Goal: Subscribe to service/newsletter

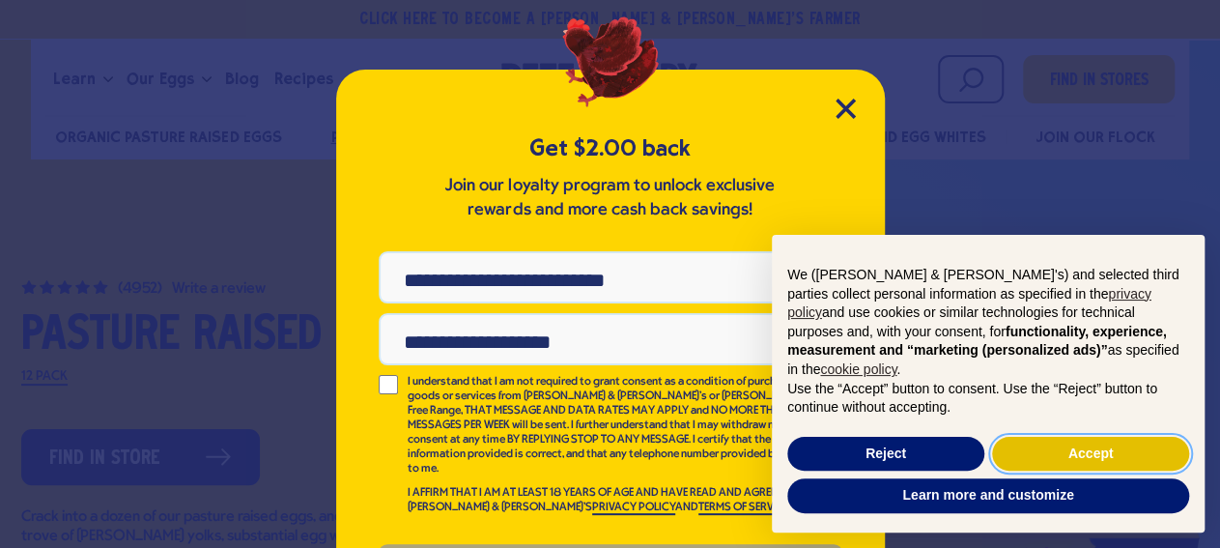
click at [1056, 454] on button "Accept" at bounding box center [1090, 454] width 197 height 35
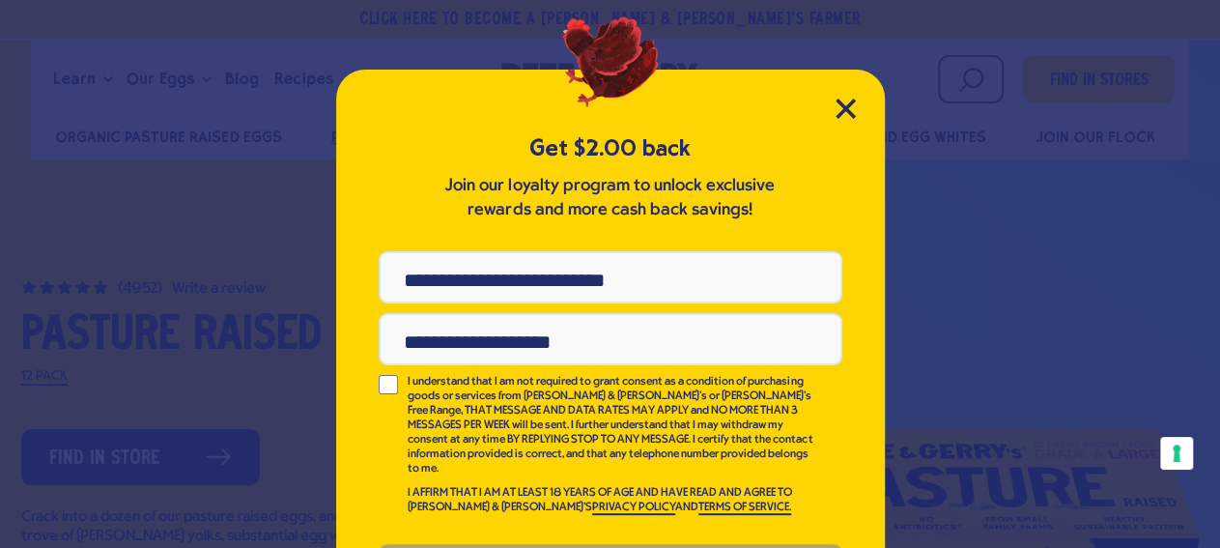
click at [619, 283] on input "Phone Number" at bounding box center [611, 277] width 464 height 52
click at [563, 281] on input "Phone Number" at bounding box center [611, 277] width 464 height 52
type input "**********"
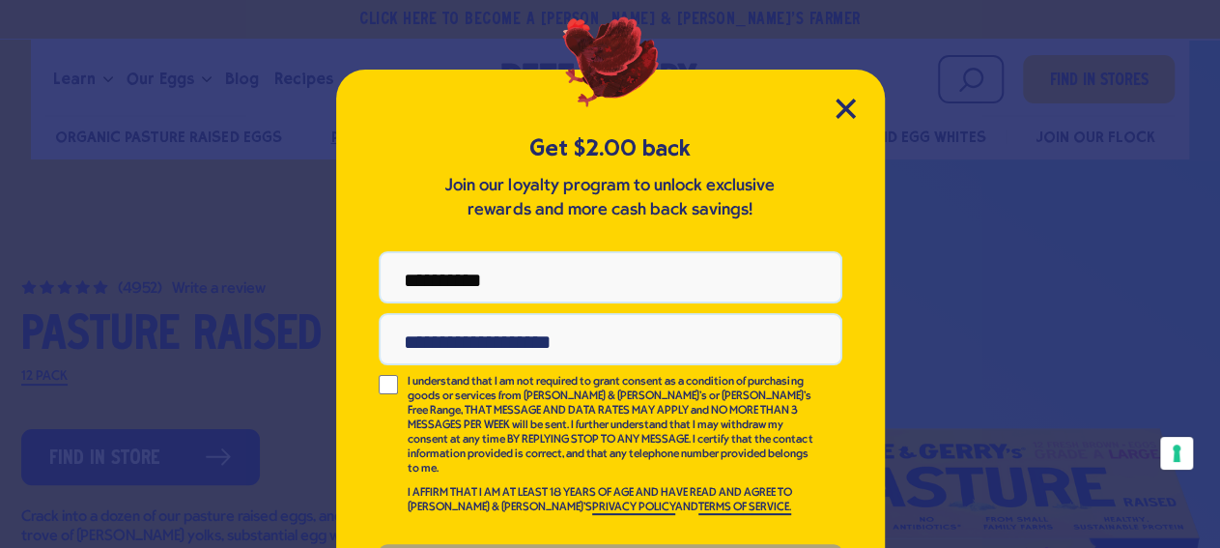
click at [565, 336] on input "Email Address" at bounding box center [611, 339] width 464 height 52
type input "**********"
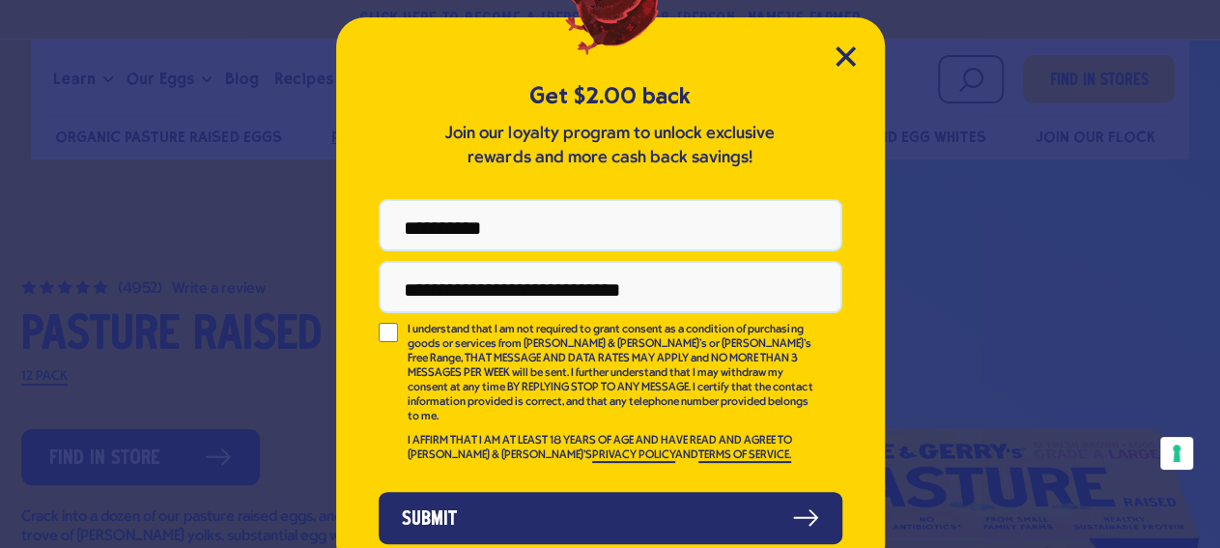
scroll to position [77, 0]
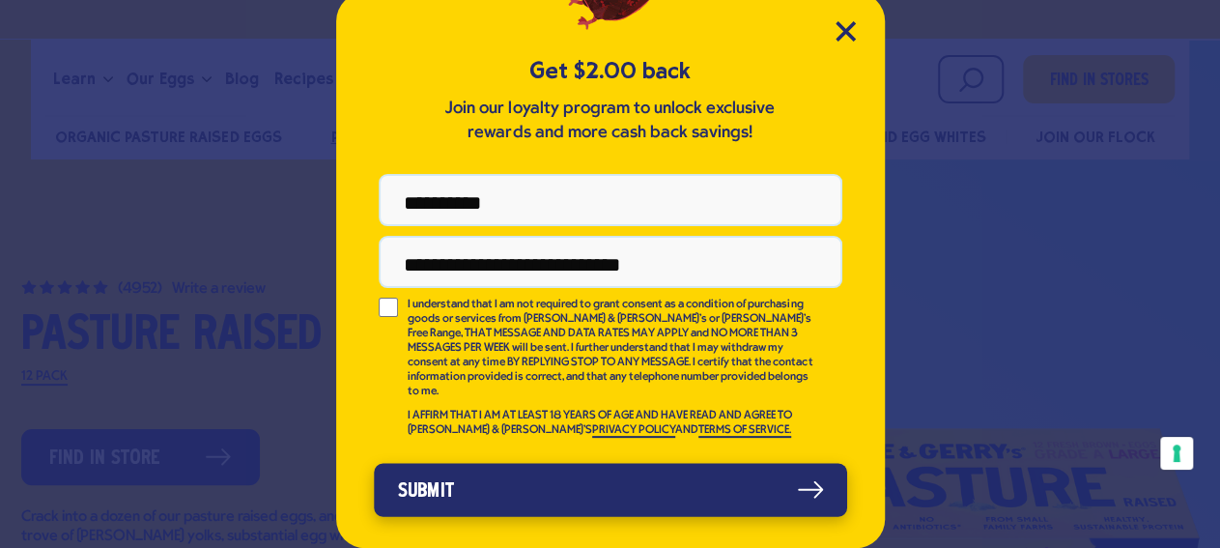
click at [671, 476] on button "Submit" at bounding box center [610, 489] width 473 height 53
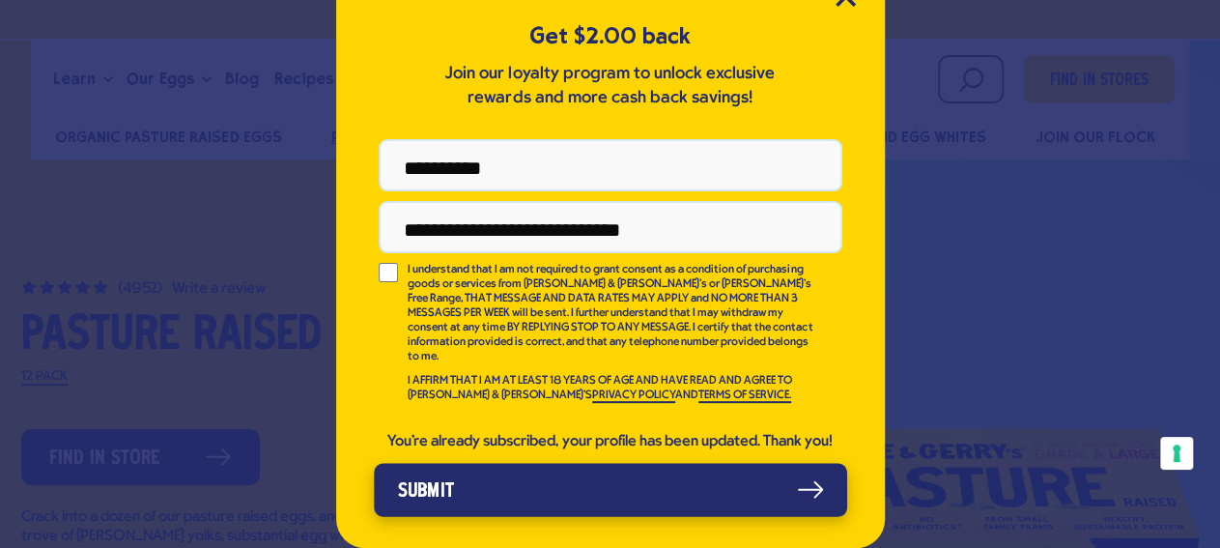
scroll to position [0, 0]
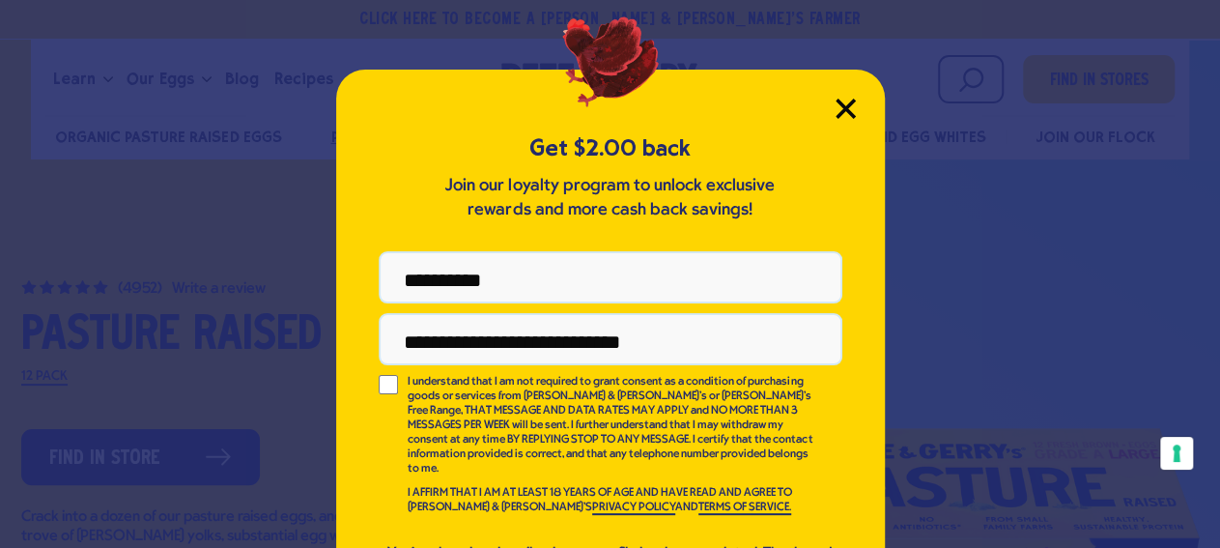
click at [836, 109] on icon "Close Modal" at bounding box center [846, 109] width 20 height 20
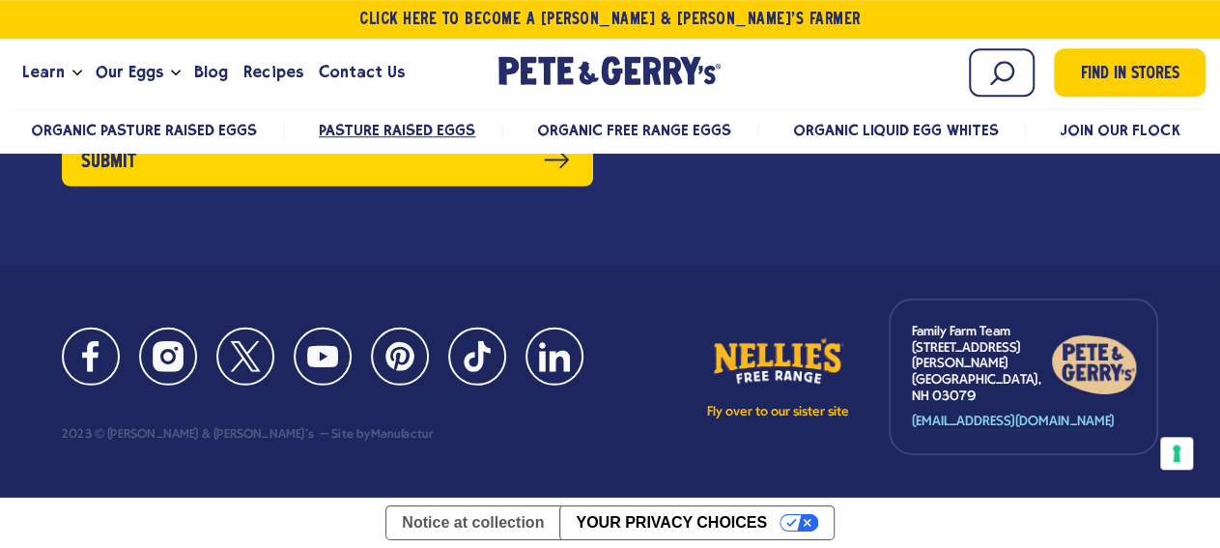
scroll to position [12498, 0]
